Goal: Navigation & Orientation: Find specific page/section

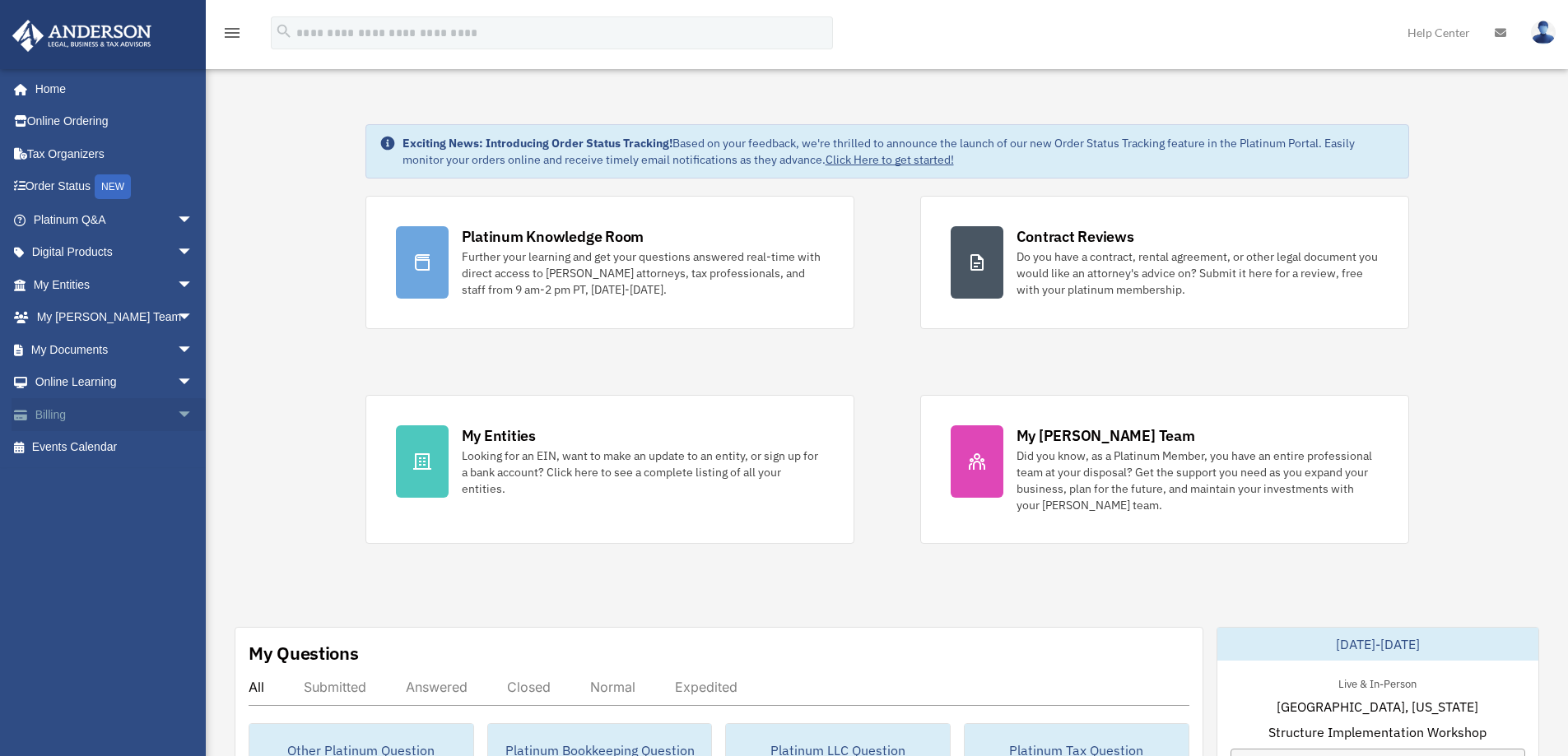
click at [177, 413] on span "arrow_drop_down" at bounding box center [193, 415] width 33 height 34
click at [91, 479] on link "Past Invoices" at bounding box center [120, 480] width 195 height 33
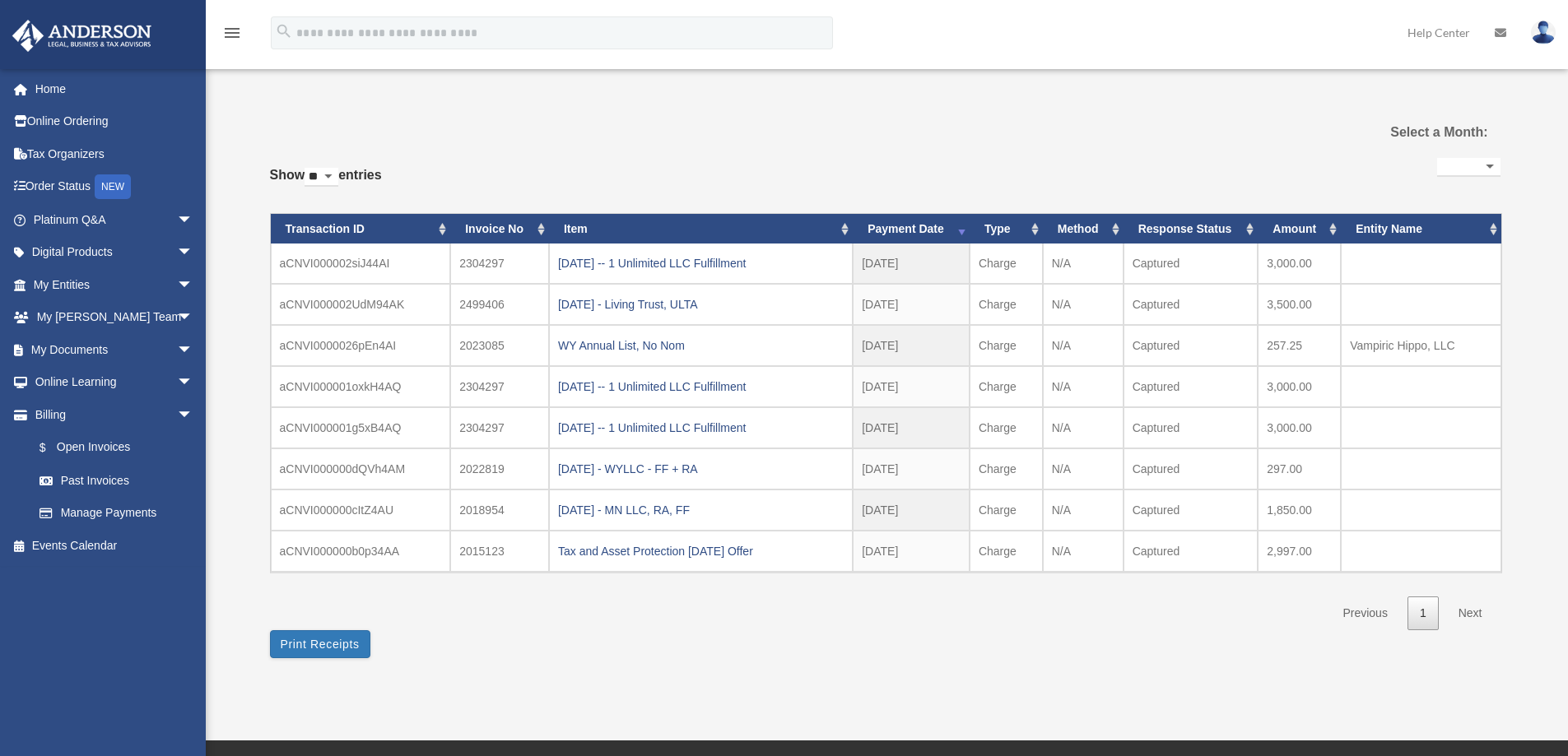
select select
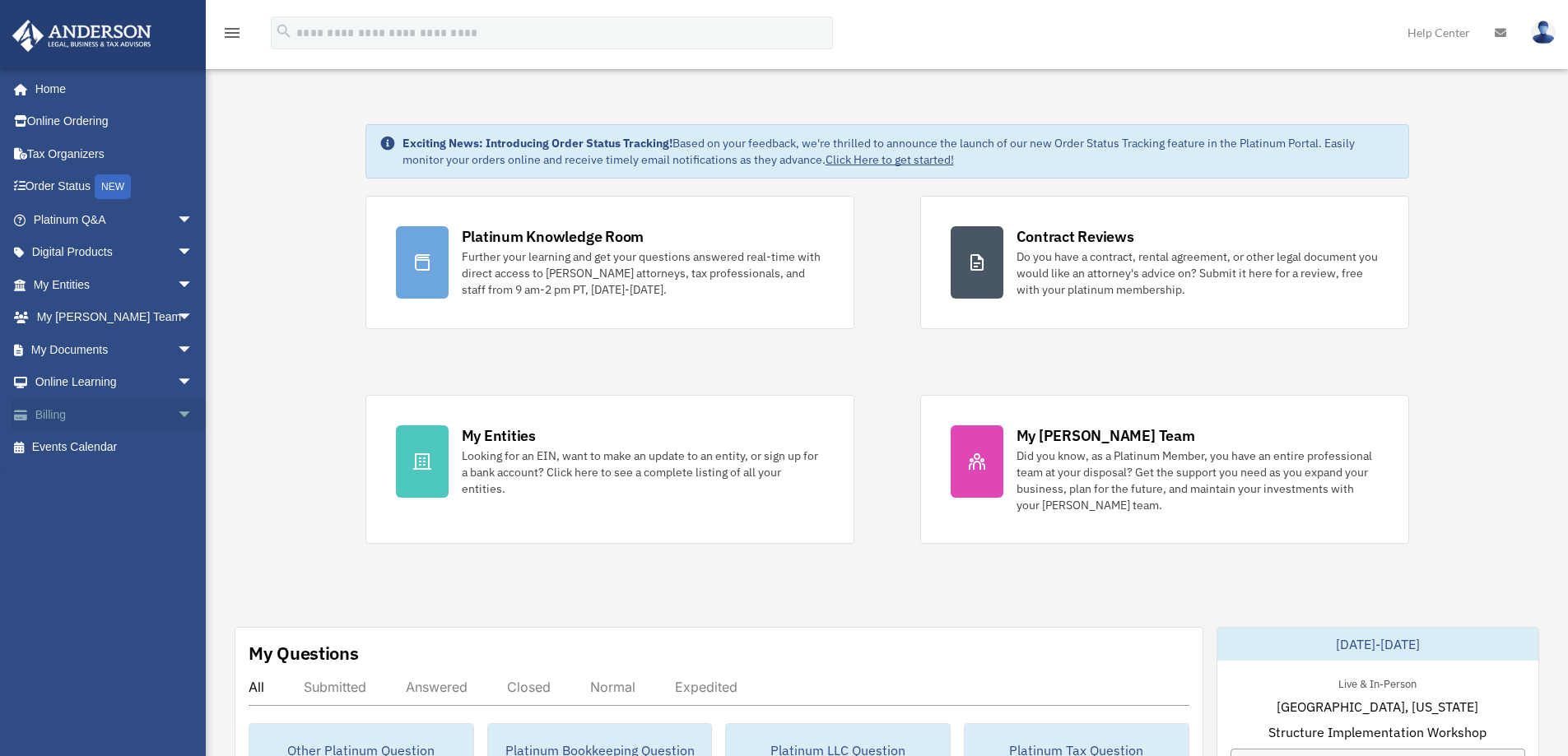
click at [177, 413] on span "arrow_drop_down" at bounding box center [193, 415] width 33 height 34
click at [93, 440] on link "$ Open Invoices" at bounding box center [120, 448] width 195 height 34
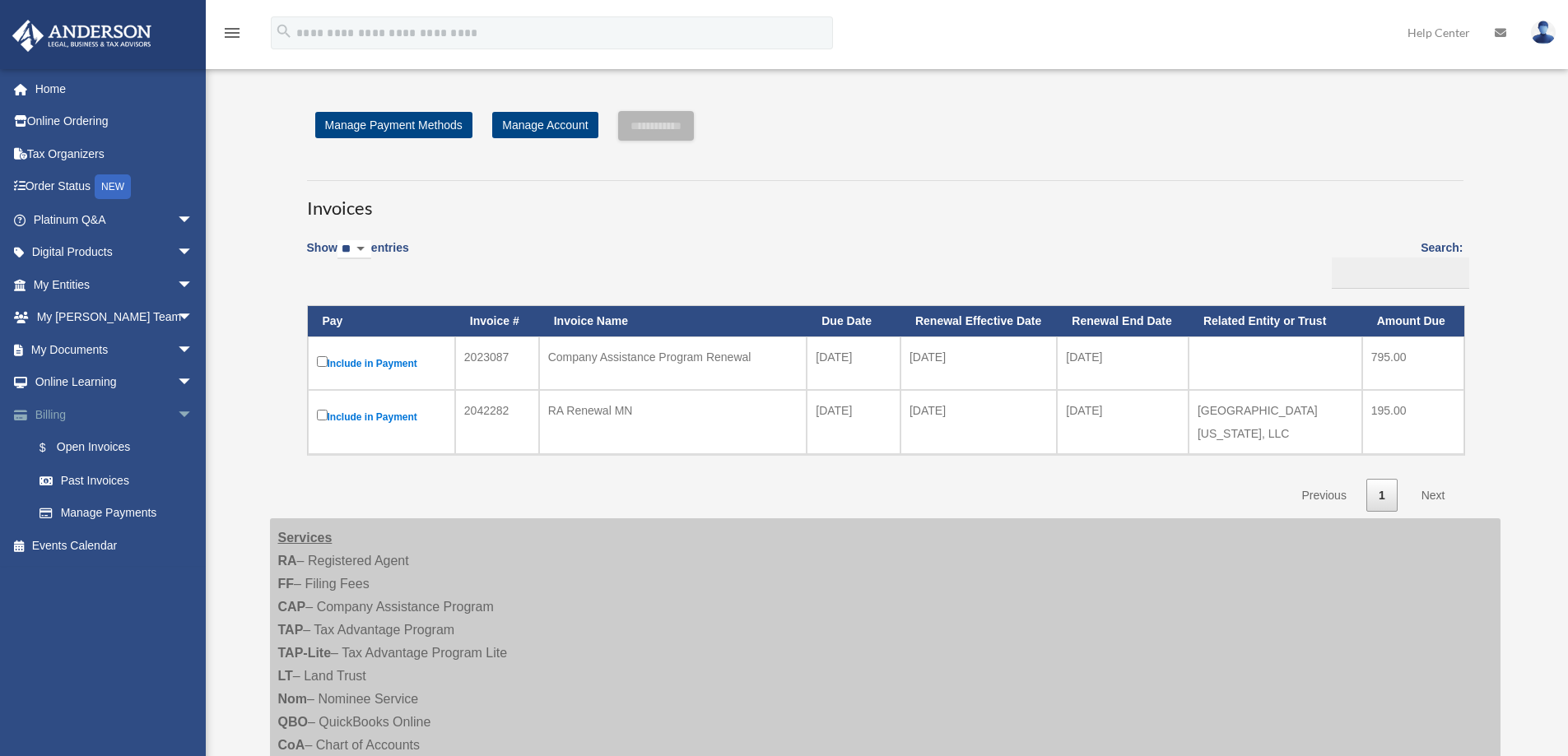
click at [177, 414] on span "arrow_drop_down" at bounding box center [193, 415] width 33 height 34
click at [177, 315] on span "arrow_drop_down" at bounding box center [193, 318] width 33 height 34
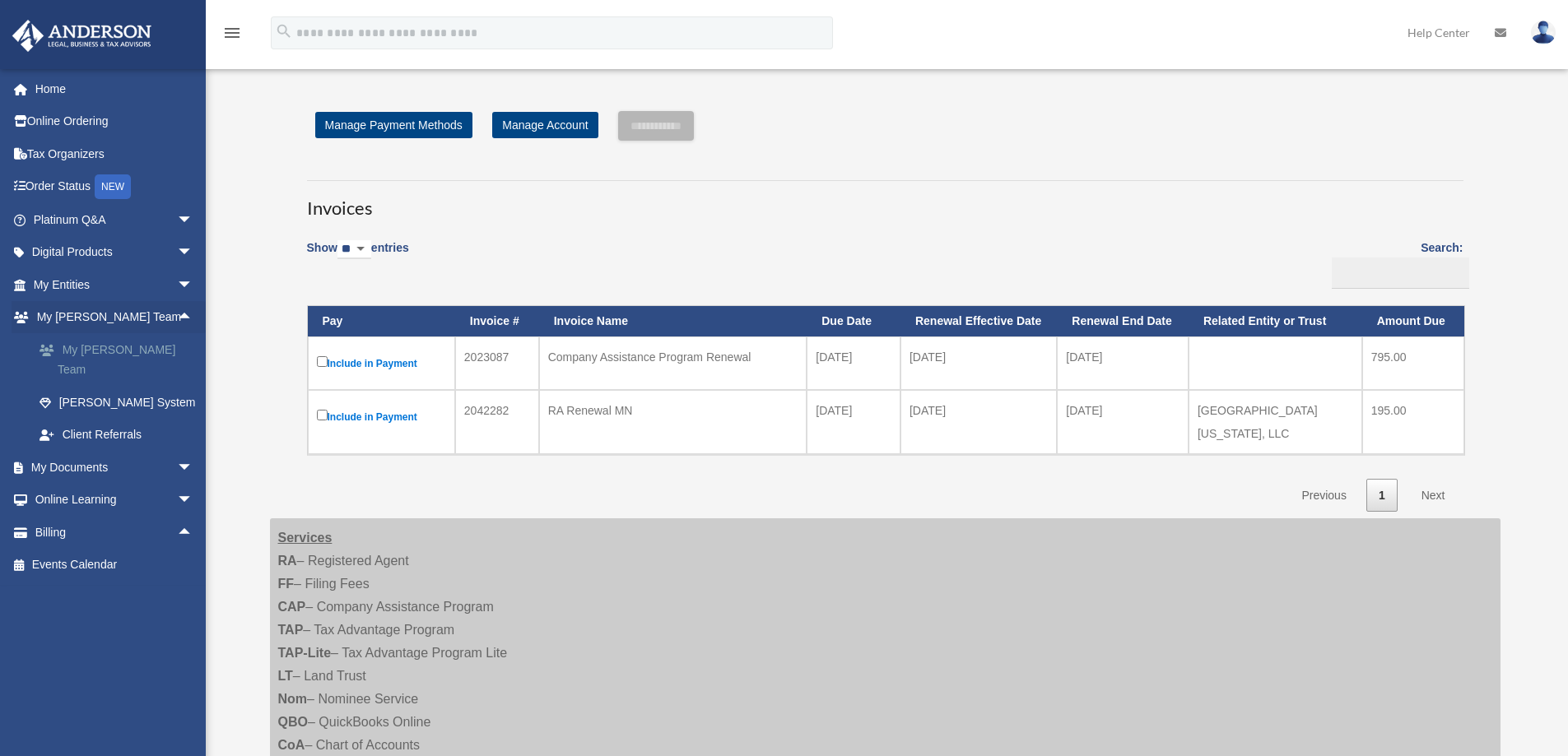
click at [108, 344] on link "My [PERSON_NAME] Team" at bounding box center [120, 360] width 195 height 53
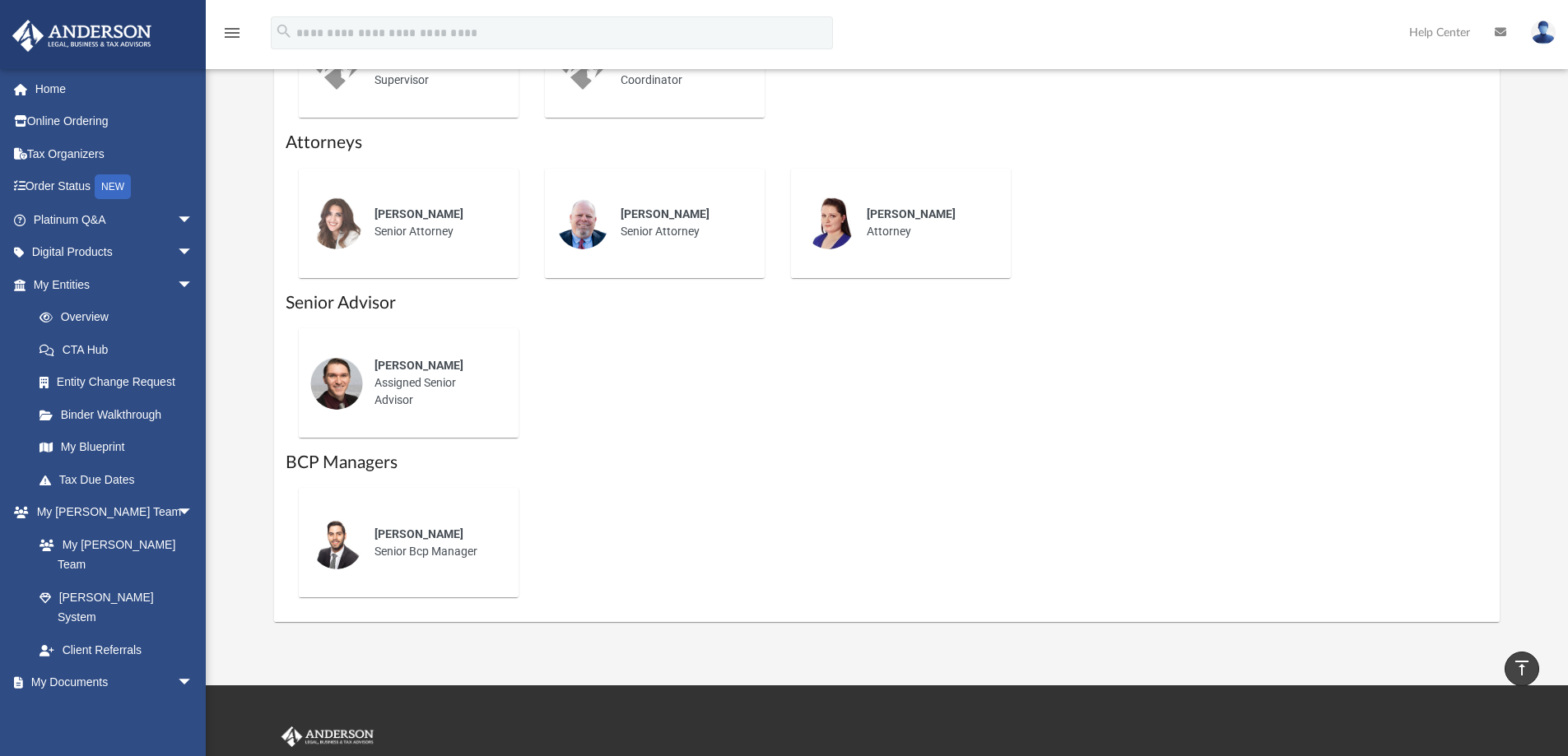
scroll to position [905, 0]
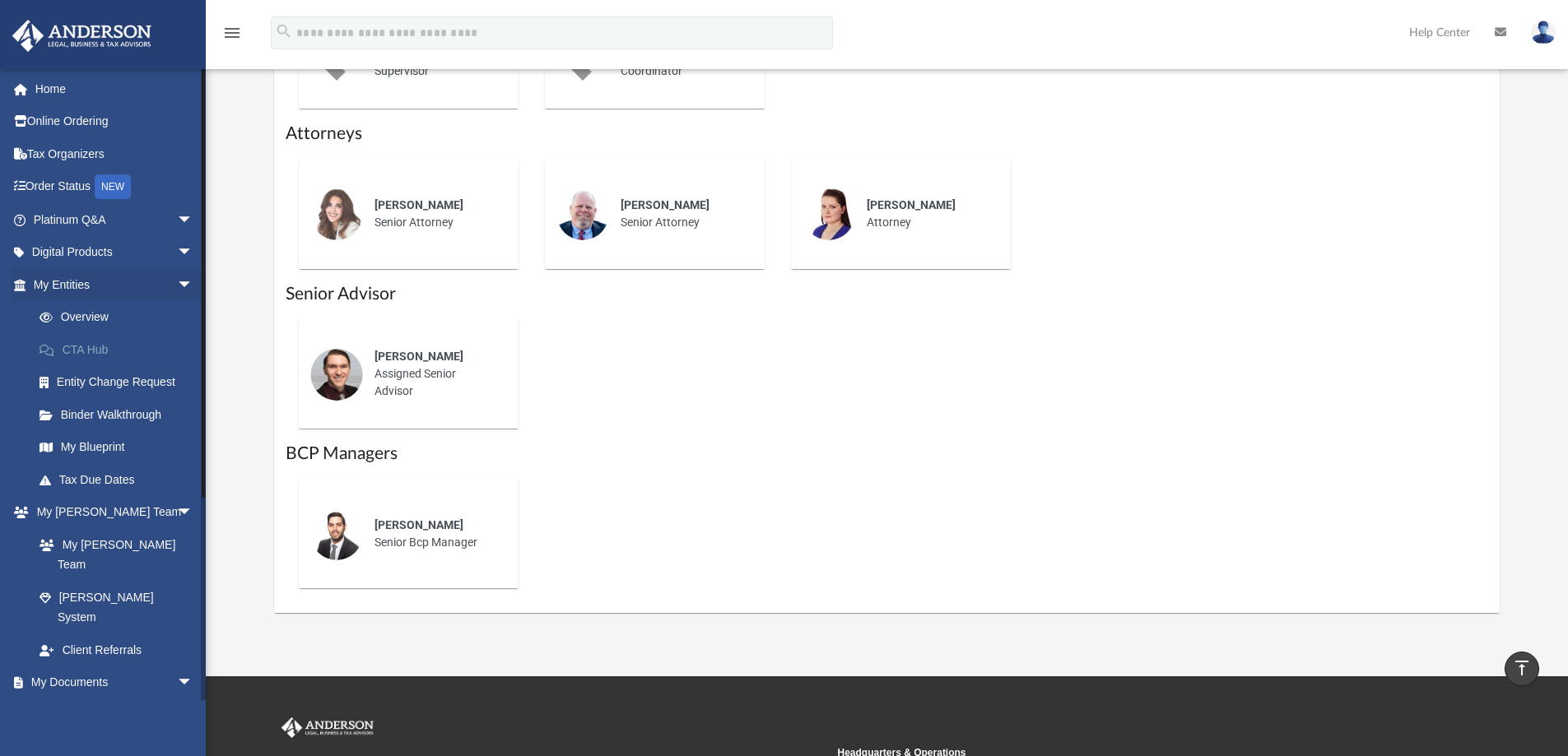
click at [106, 350] on link "CTA Hub" at bounding box center [120, 349] width 195 height 33
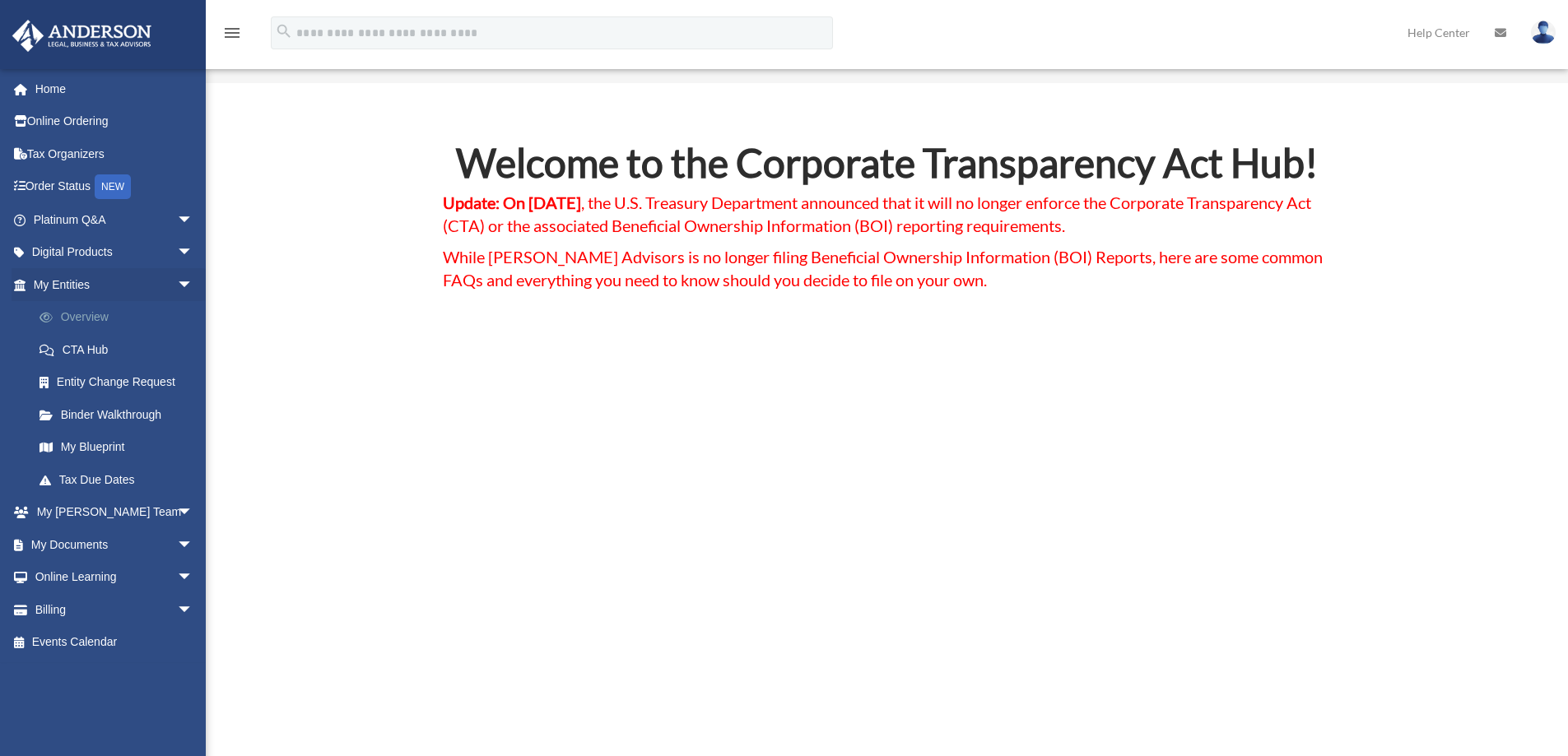
click at [86, 312] on link "Overview" at bounding box center [120, 317] width 195 height 33
click at [100, 446] on link "My Blueprint" at bounding box center [120, 447] width 195 height 33
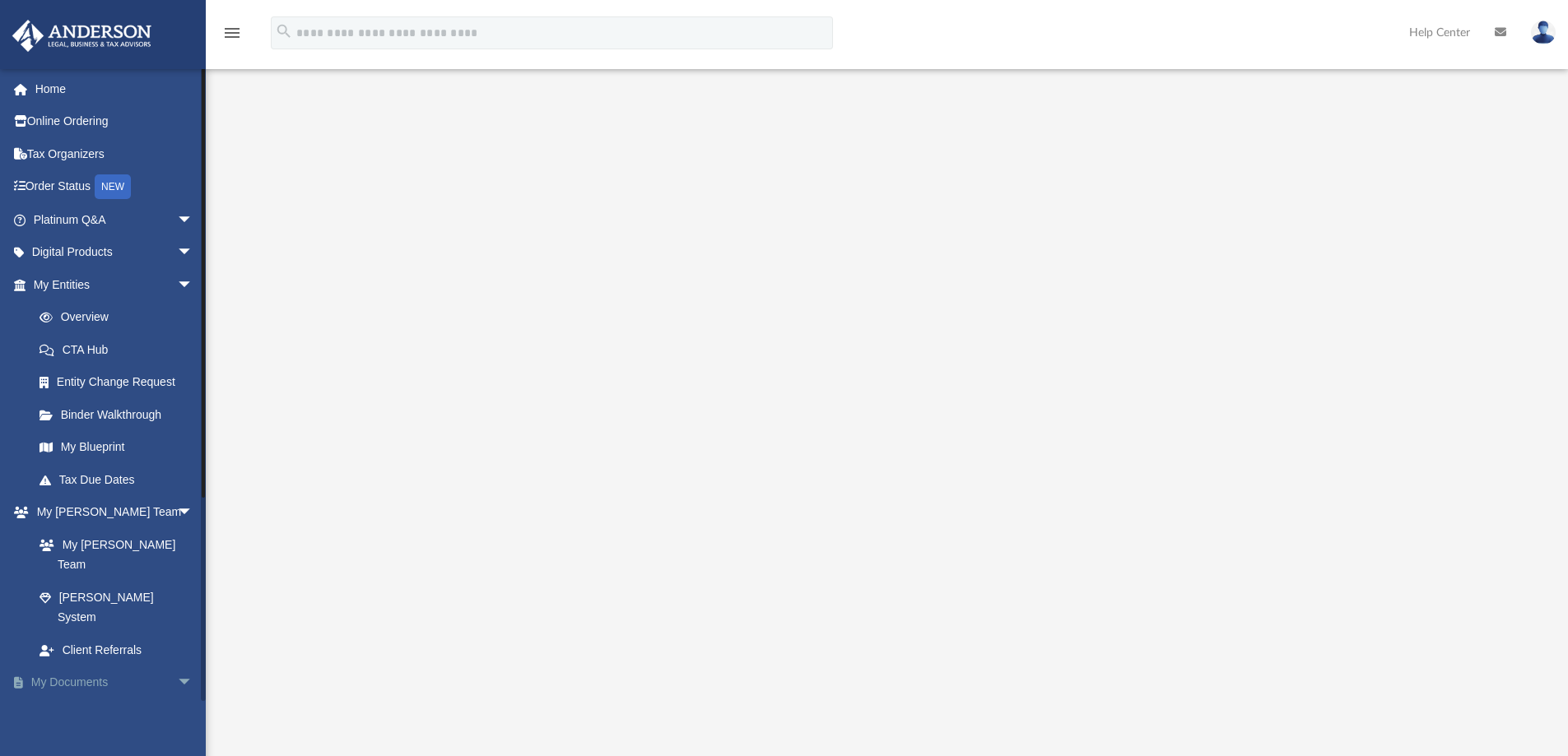
click at [177, 666] on span "arrow_drop_down" at bounding box center [193, 683] width 33 height 34
click at [177, 511] on span "arrow_drop_down" at bounding box center [193, 513] width 33 height 34
click at [177, 279] on span "arrow_drop_down" at bounding box center [193, 285] width 33 height 34
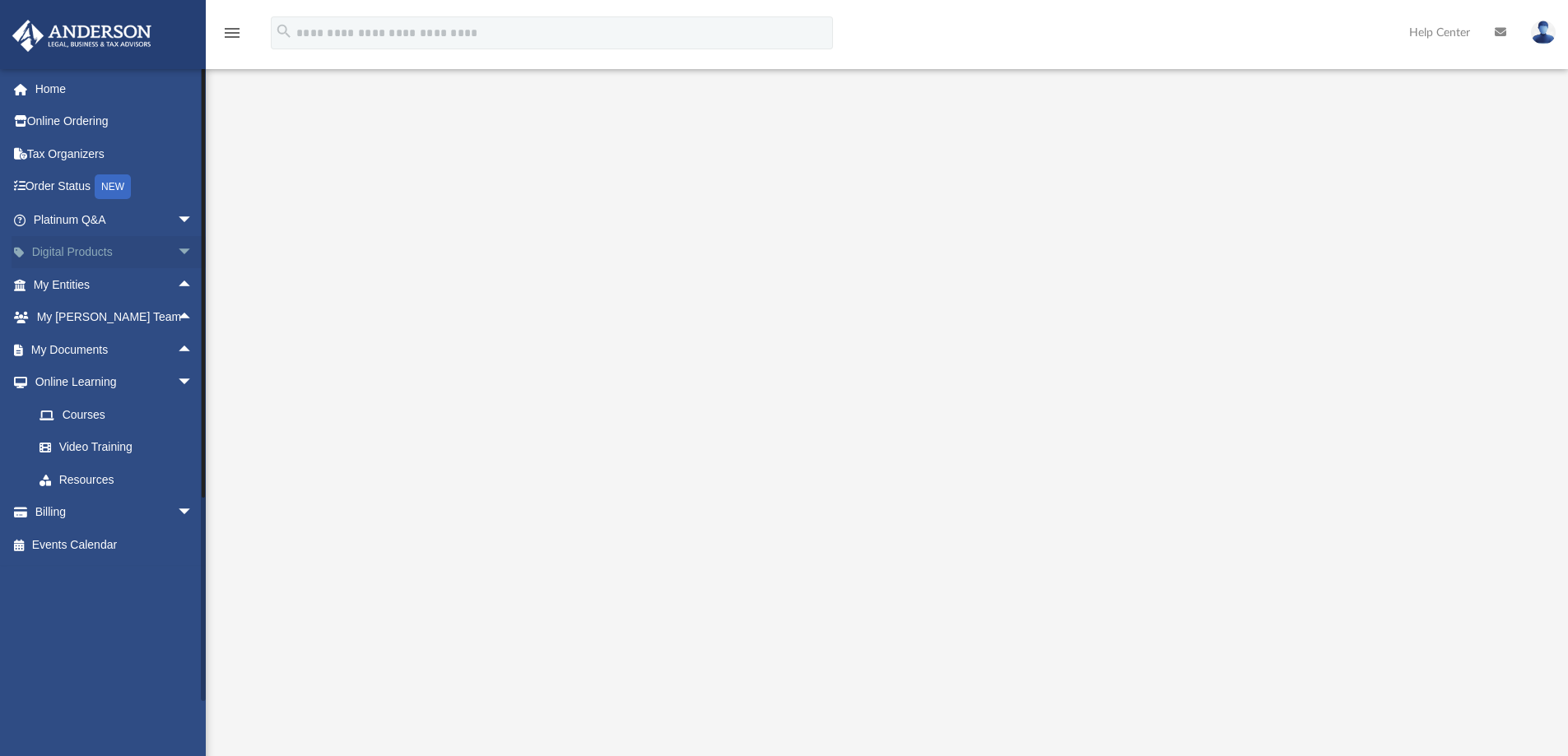
click at [177, 248] on span "arrow_drop_down" at bounding box center [193, 253] width 33 height 34
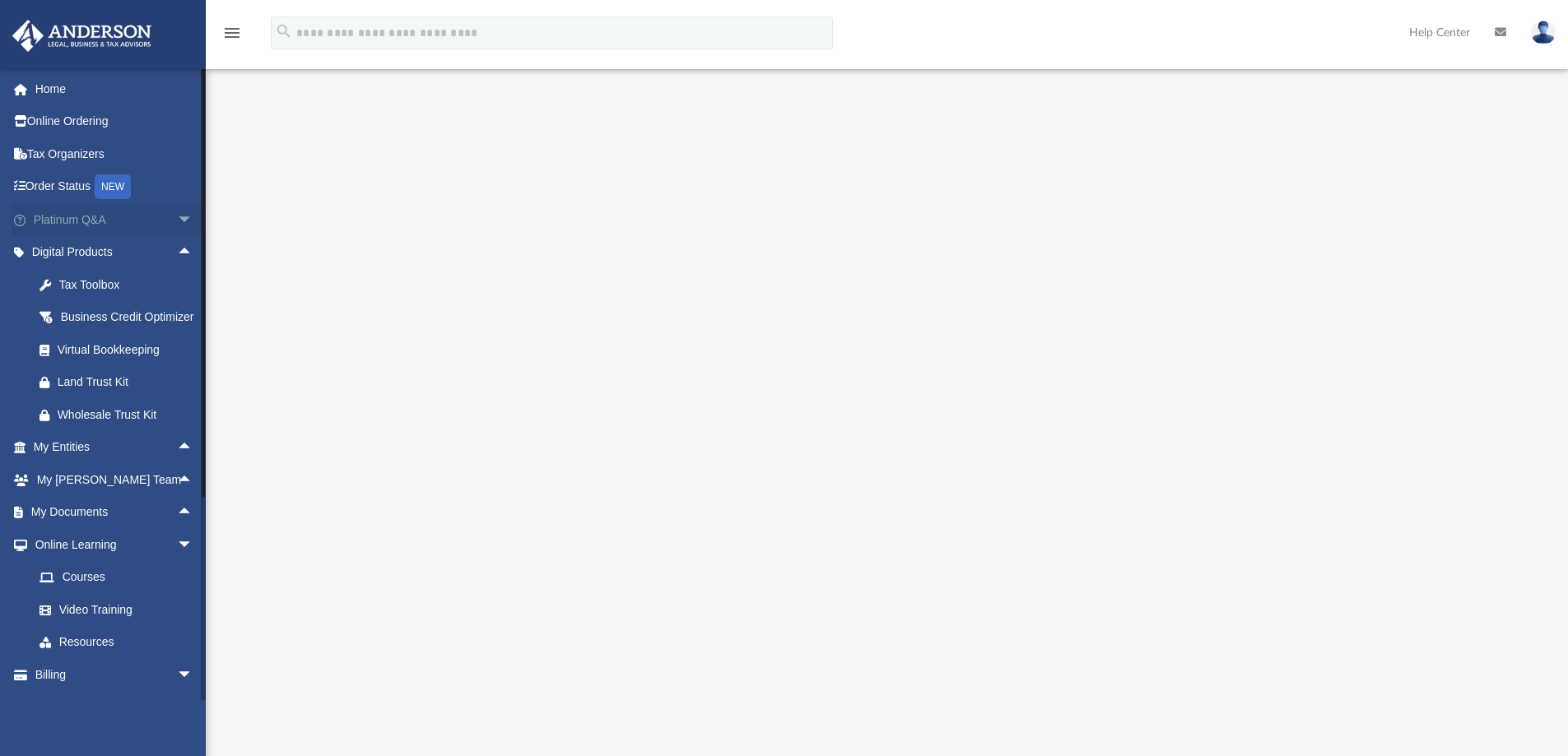
click at [177, 220] on span "arrow_drop_down" at bounding box center [193, 220] width 33 height 34
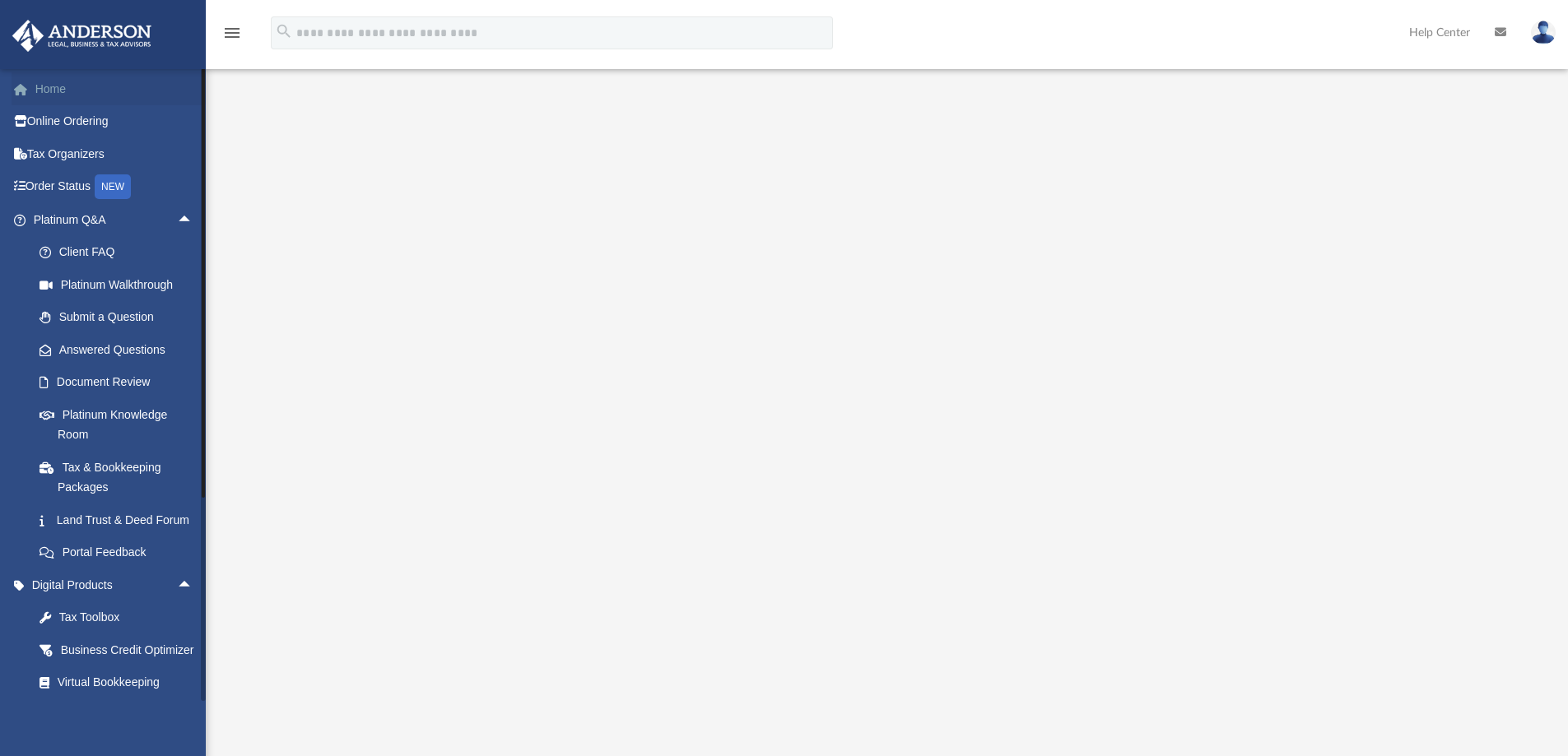
click at [59, 85] on link "Home" at bounding box center [114, 89] width 207 height 33
